Goal: Transaction & Acquisition: Purchase product/service

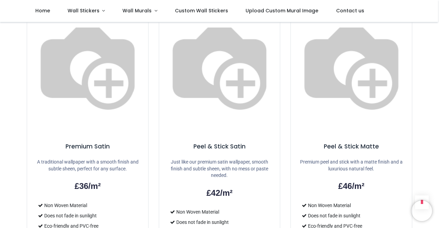
scroll to position [333, 0]
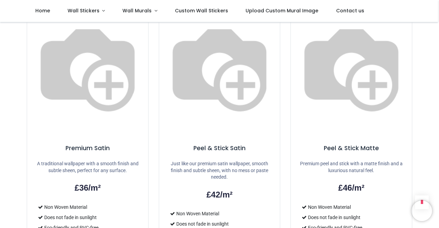
drag, startPoint x: 437, startPoint y: 93, endPoint x: 438, endPoint y: 106, distance: 13.1
click at [438, 106] on div "Login • Register Home Wall Stickers" at bounding box center [219, 114] width 439 height 228
drag, startPoint x: 436, startPoint y: 102, endPoint x: 438, endPoint y: 112, distance: 9.8
click at [438, 112] on div "Login • Register Home Wall Stickers" at bounding box center [219, 114] width 439 height 228
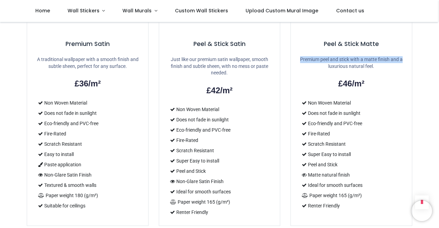
scroll to position [441, 0]
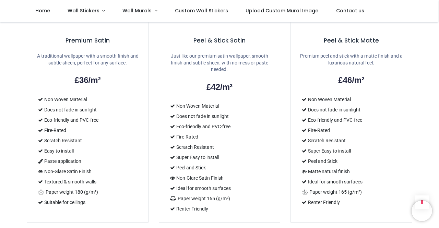
click at [427, 115] on div "Shop Custom Wall Stickers £ 18" at bounding box center [219, 3] width 439 height 844
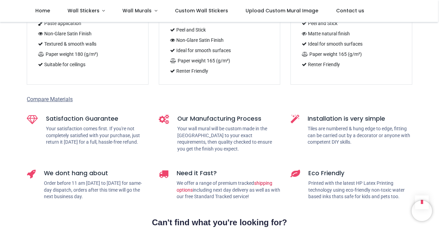
scroll to position [574, 0]
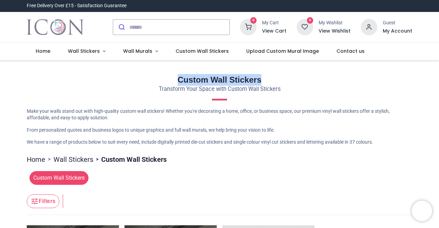
drag, startPoint x: 437, startPoint y: 60, endPoint x: 438, endPoint y: 80, distance: 19.9
click at [438, 80] on div "Login • Register Home Wall Stickers" at bounding box center [219, 114] width 439 height 228
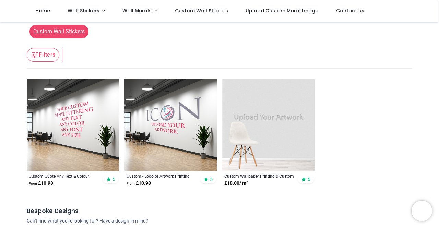
scroll to position [102, 0]
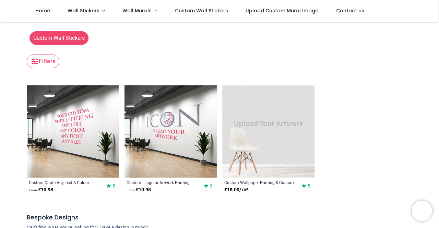
click at [275, 133] on img at bounding box center [268, 131] width 92 height 92
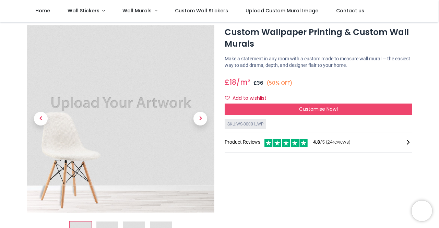
scroll to position [21, 0]
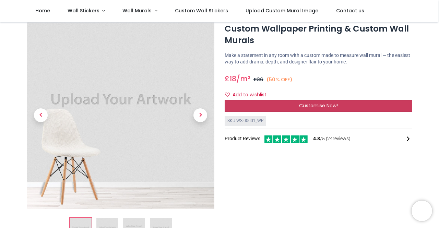
click at [330, 104] on span "Customise Now!" at bounding box center [318, 105] width 39 height 7
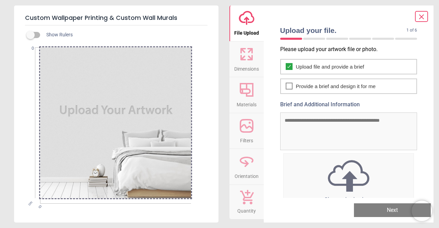
click at [347, 174] on img at bounding box center [348, 176] width 130 height 36
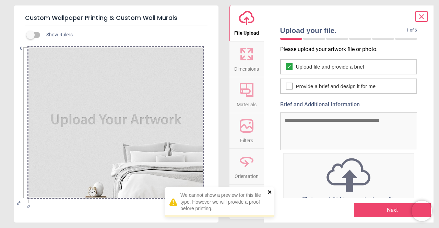
click at [271, 191] on icon "close" at bounding box center [269, 191] width 5 height 5
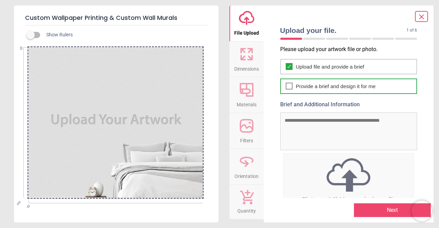
click at [293, 86] on div "Provide a brief and design it for me" at bounding box center [348, 85] width 137 height 15
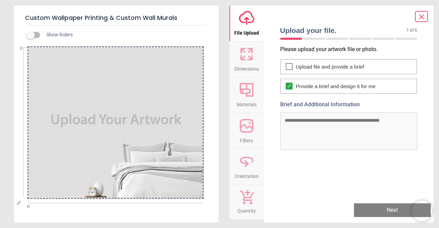
click at [298, 120] on textarea "Brief and Additional Information" at bounding box center [348, 131] width 137 height 38
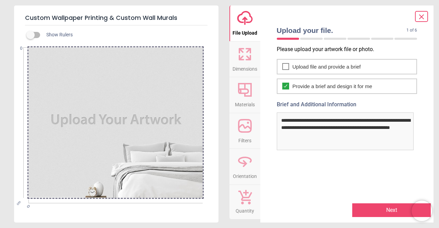
type textarea "**********"
click at [391, 210] on button "Next" at bounding box center [391, 210] width 78 height 14
